Goal: Information Seeking & Learning: Find specific fact

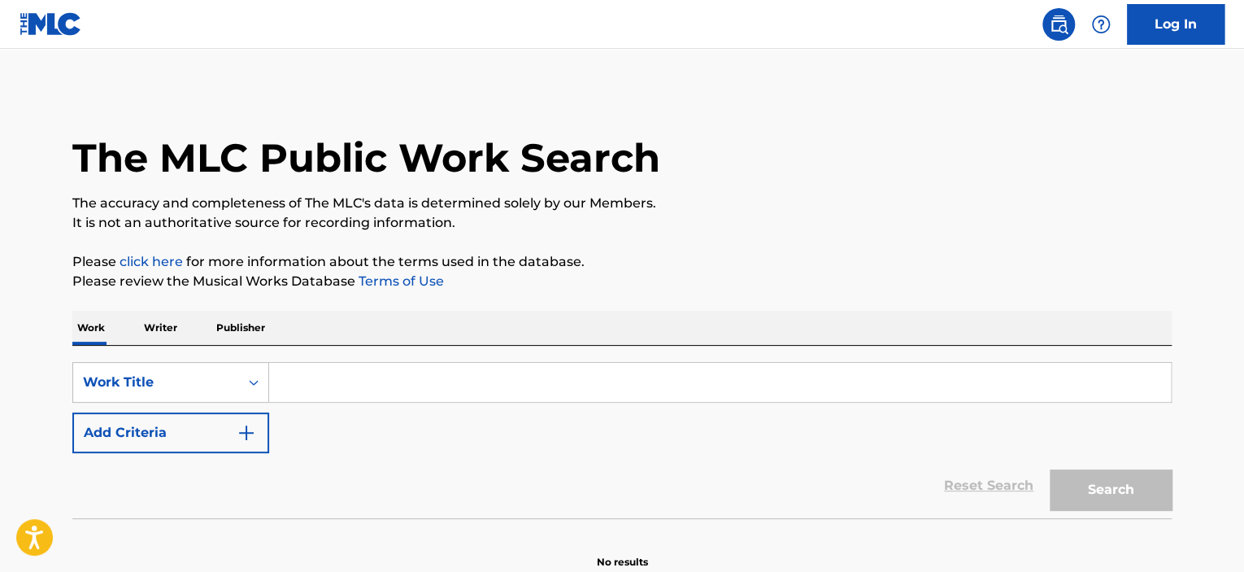
click at [166, 328] on p "Writer" at bounding box center [160, 328] width 43 height 34
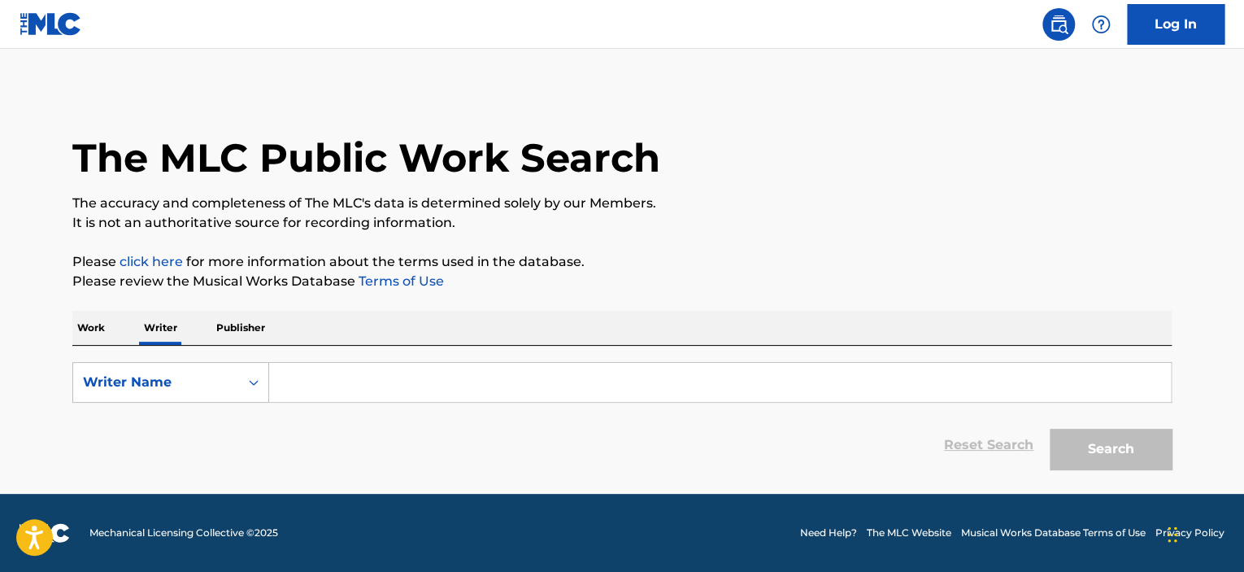
click at [322, 384] on input "Search Form" at bounding box center [720, 382] width 902 height 39
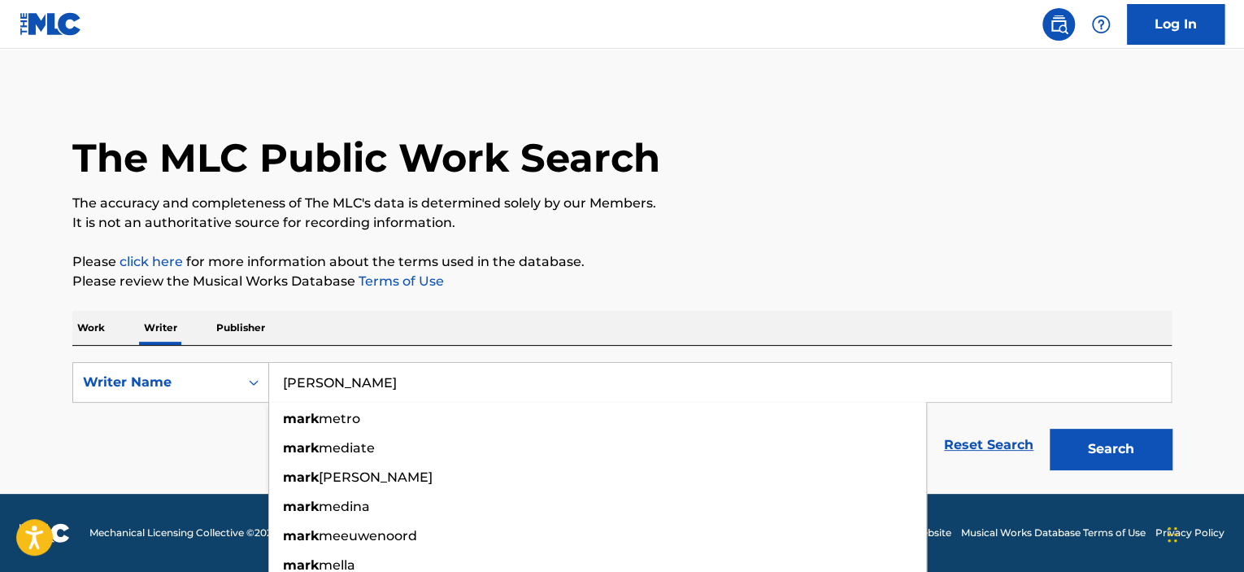
type input "mark menza"
click at [1050, 428] on button "Search" at bounding box center [1111, 448] width 122 height 41
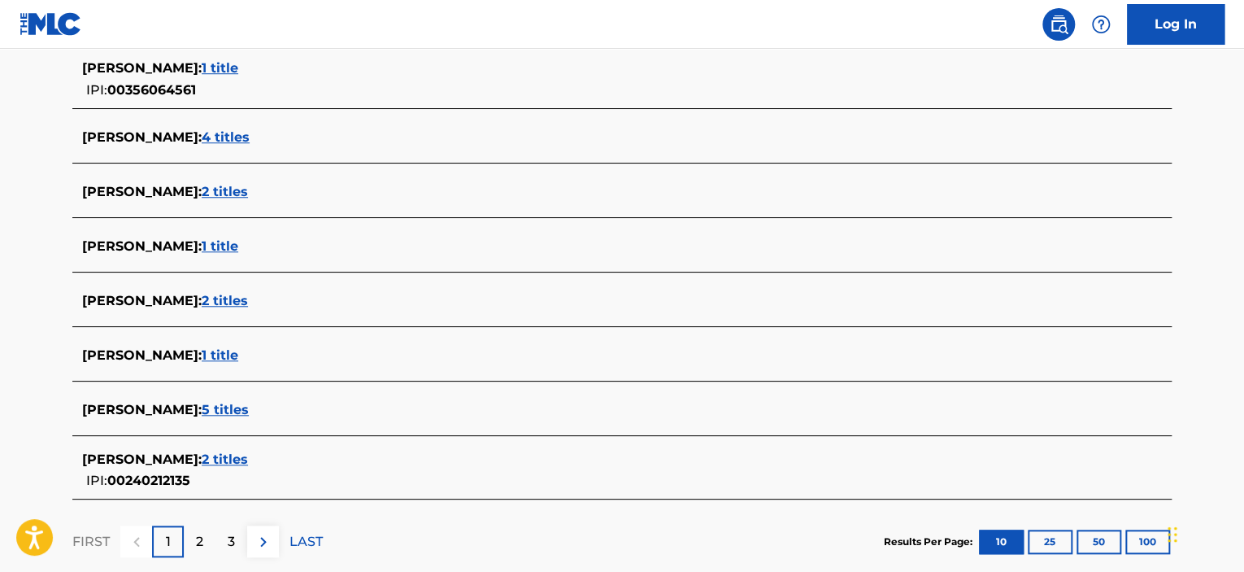
scroll to position [569, 0]
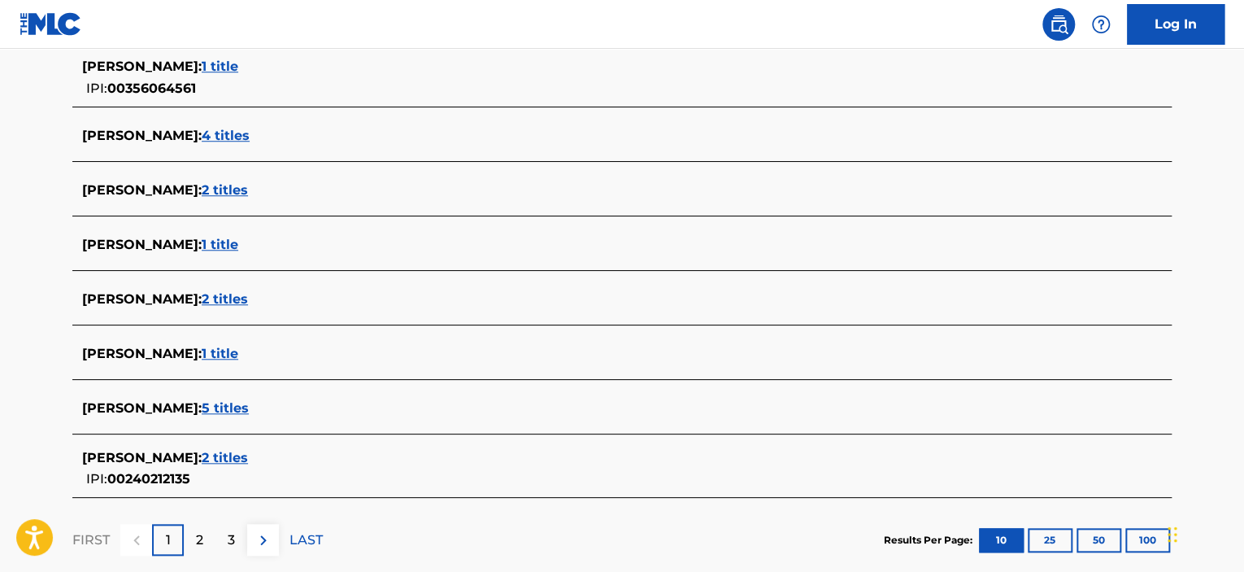
click at [248, 454] on span "2 titles" at bounding box center [225, 457] width 46 height 15
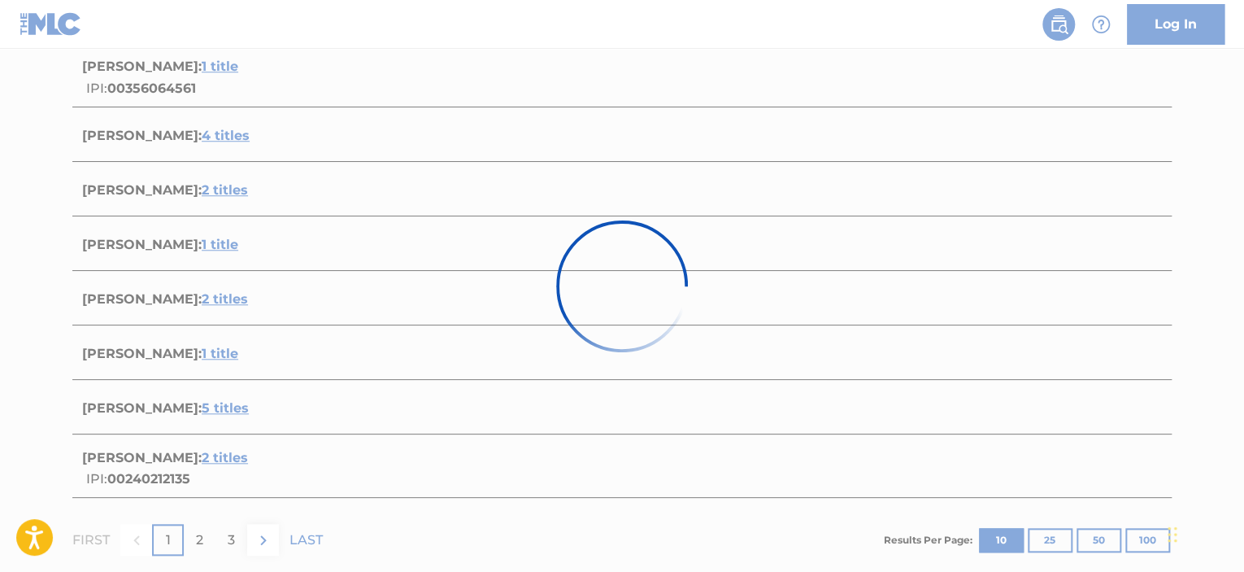
scroll to position [389, 0]
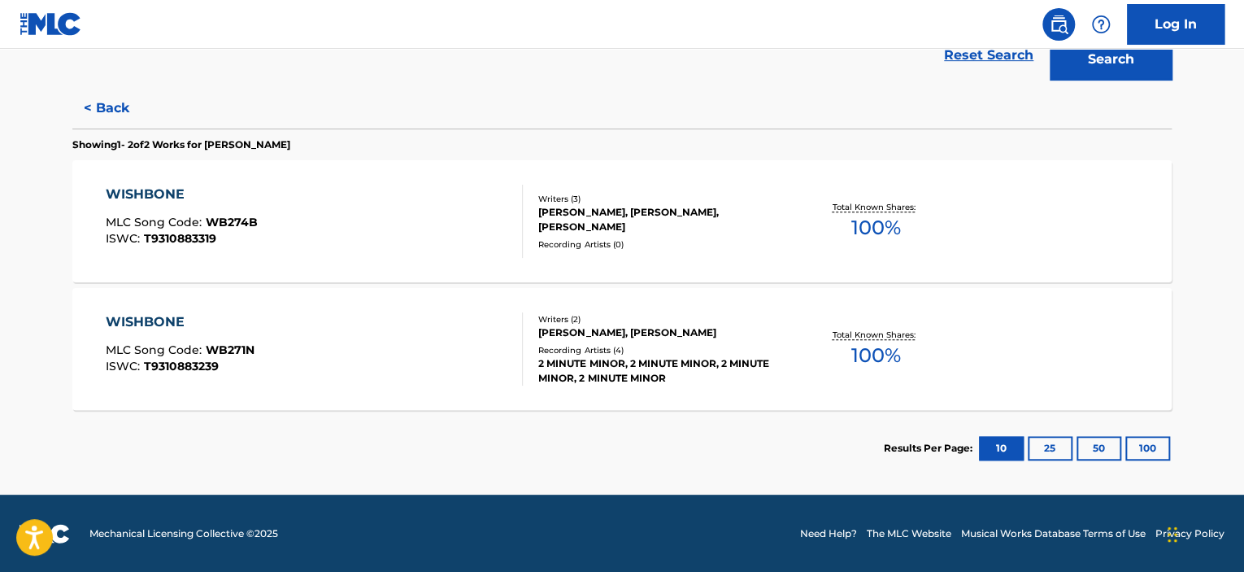
click at [364, 233] on div "WISHBONE MLC Song Code : WB274B ISWC : T9310883319" at bounding box center [315, 221] width 418 height 73
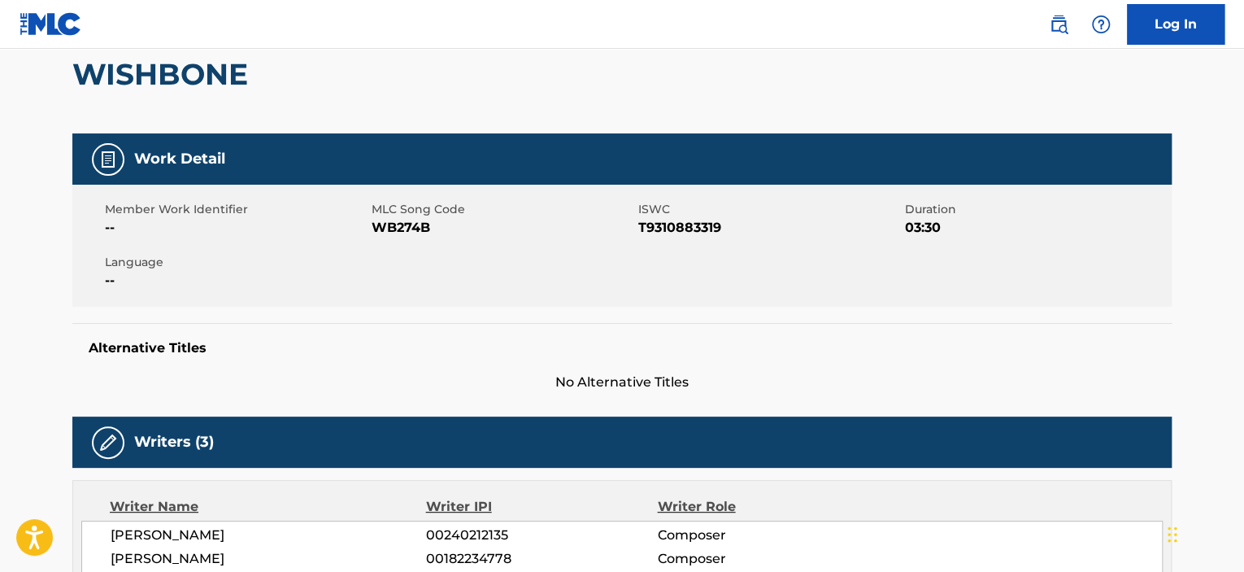
scroll to position [81, 0]
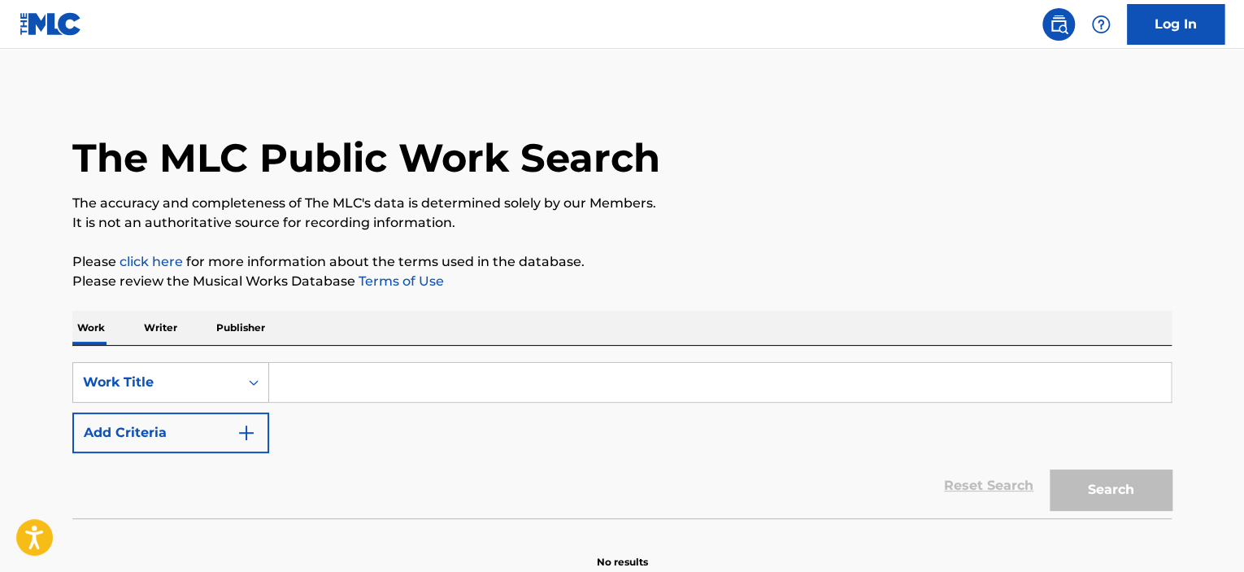
click at [413, 369] on input "Search Form" at bounding box center [720, 382] width 902 height 39
paste input "Suicide Squad"
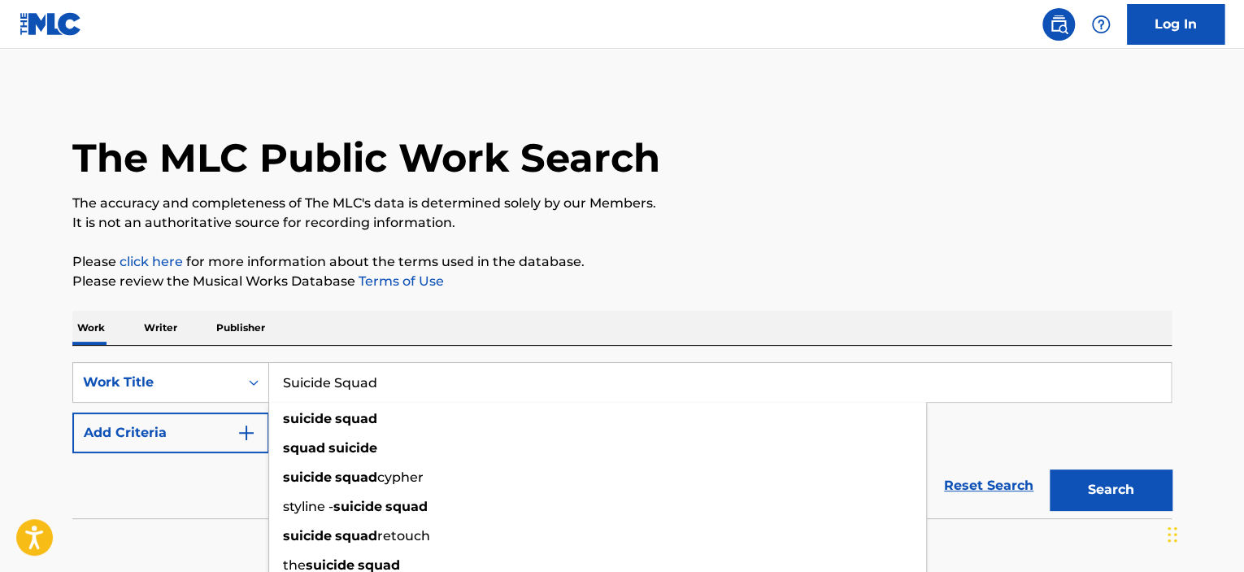
type input "Suicide Squad"
click at [1119, 485] on button "Search" at bounding box center [1111, 489] width 122 height 41
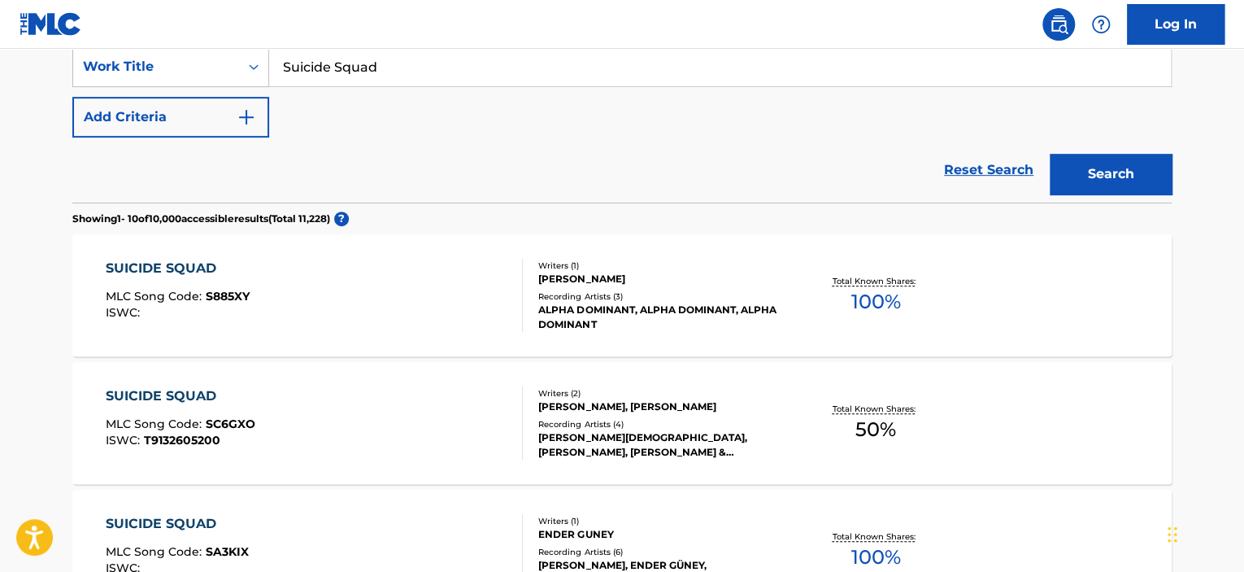
scroll to position [244, 0]
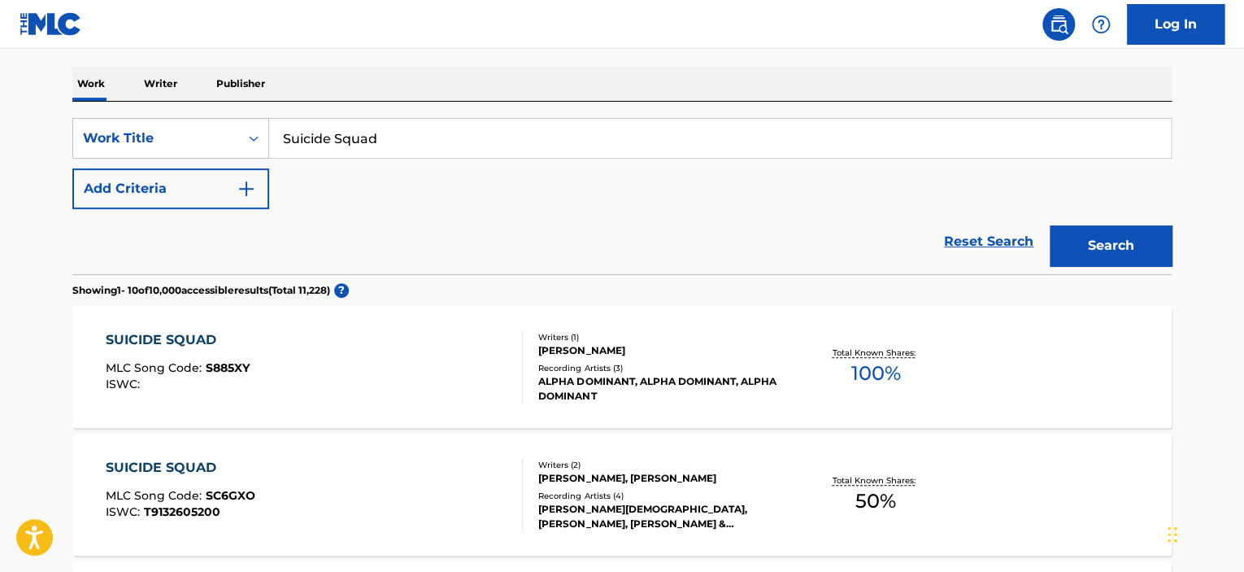
click at [220, 201] on button "Add Criteria" at bounding box center [170, 188] width 197 height 41
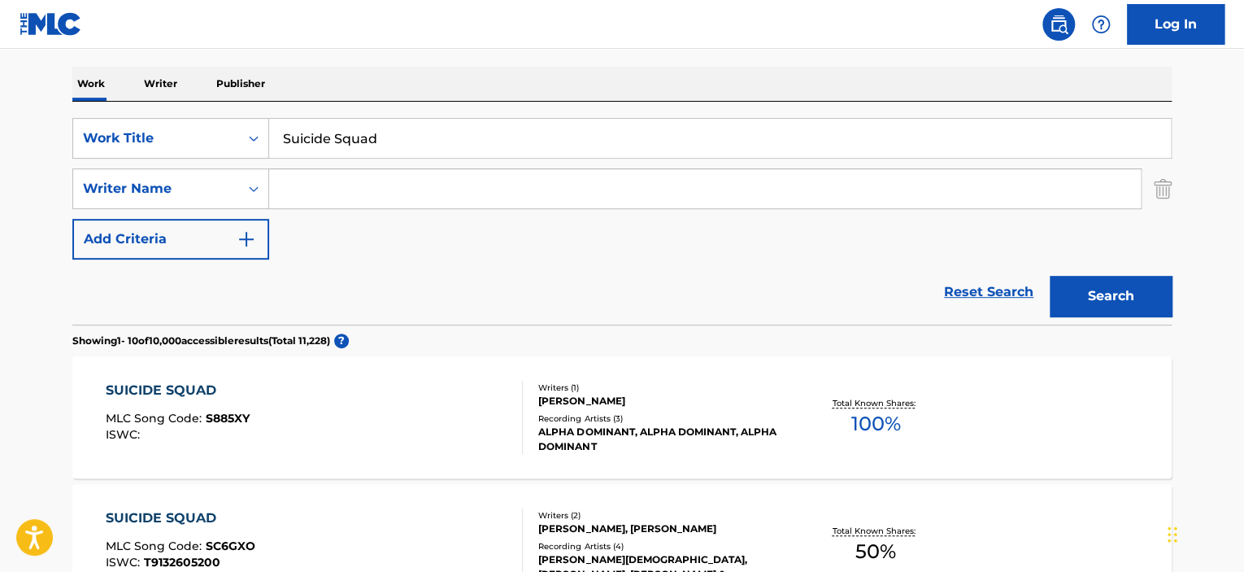
click at [312, 198] on input "Search Form" at bounding box center [704, 188] width 871 height 39
type input "price"
click at [1050, 276] on button "Search" at bounding box center [1111, 296] width 122 height 41
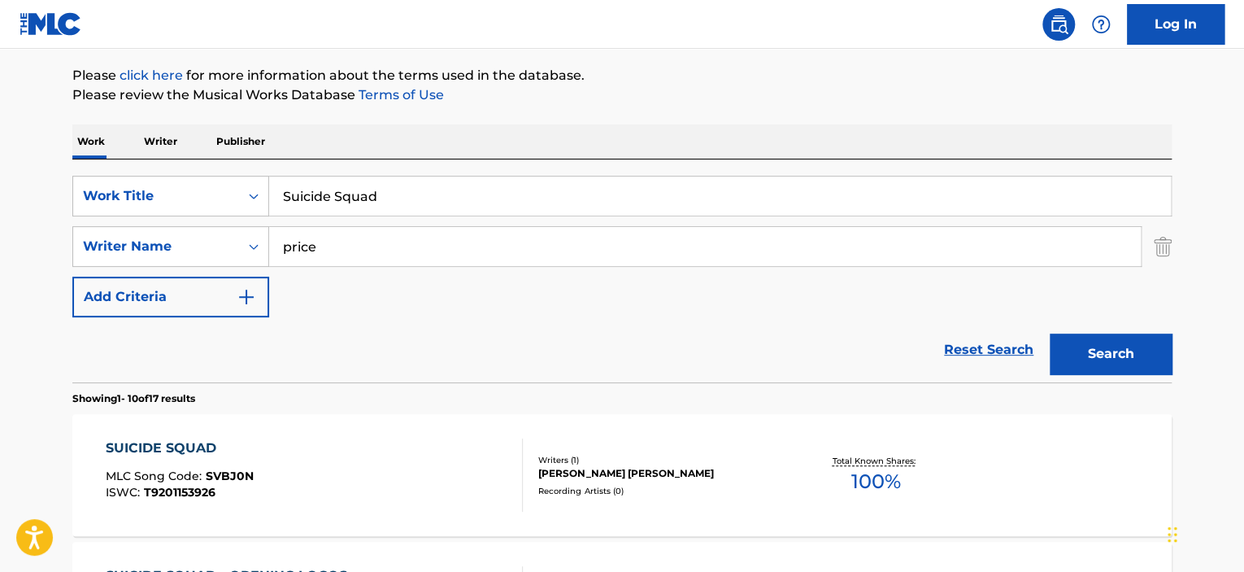
click at [338, 487] on div "SUICIDE SQUAD MLC Song Code : SVBJ0N ISWC : T9201153926" at bounding box center [315, 474] width 418 height 73
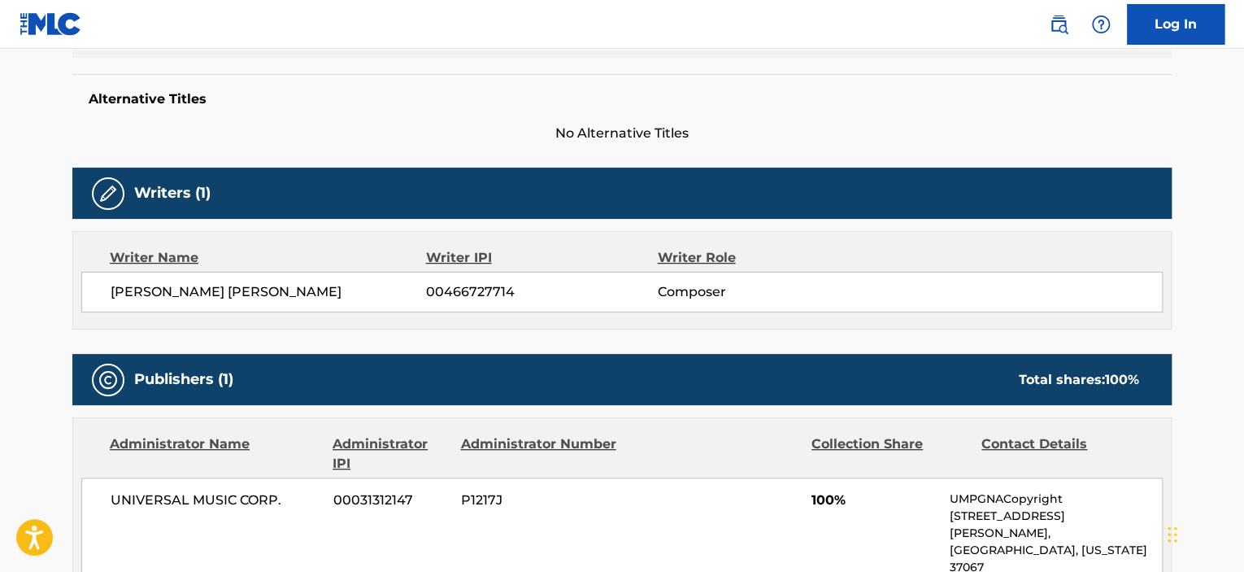
scroll to position [406, 0]
